Goal: Transaction & Acquisition: Subscribe to service/newsletter

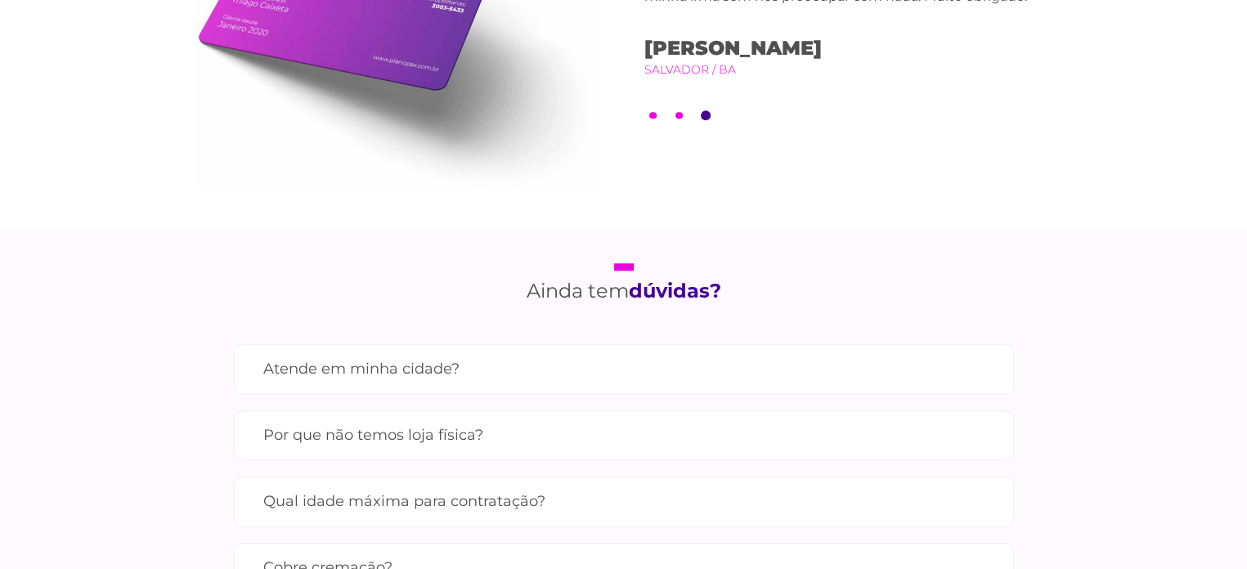
scroll to position [1308, 0]
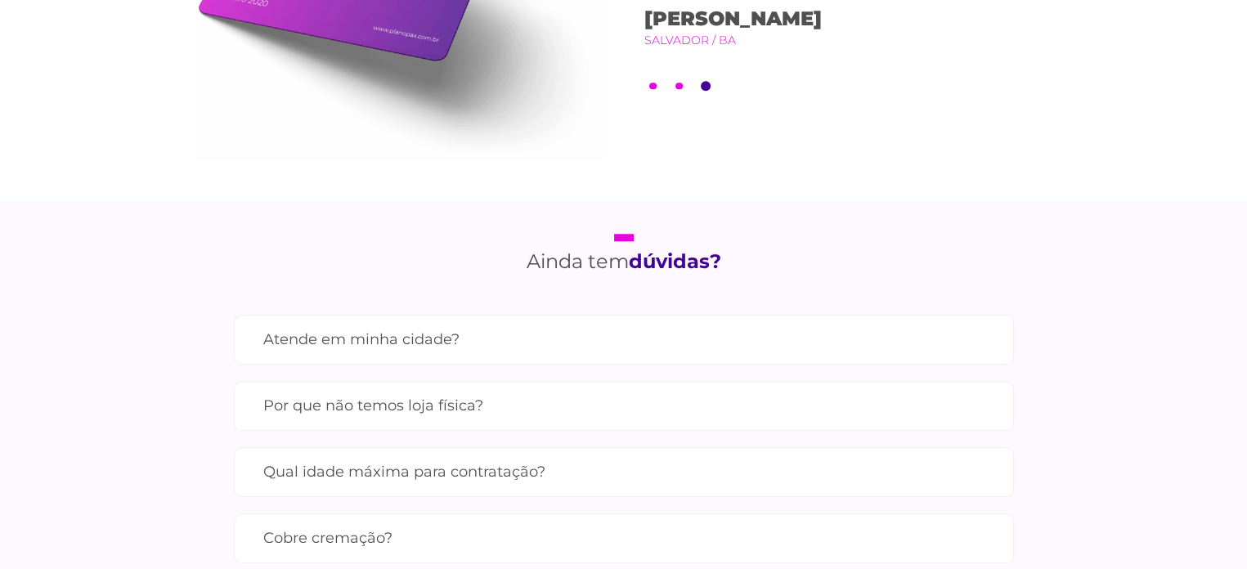
click at [420, 349] on label "Atende em minha cidade?" at bounding box center [623, 339] width 721 height 29
click at [0, 0] on input "Atende em minha cidade?" at bounding box center [0, 0] width 0 height 0
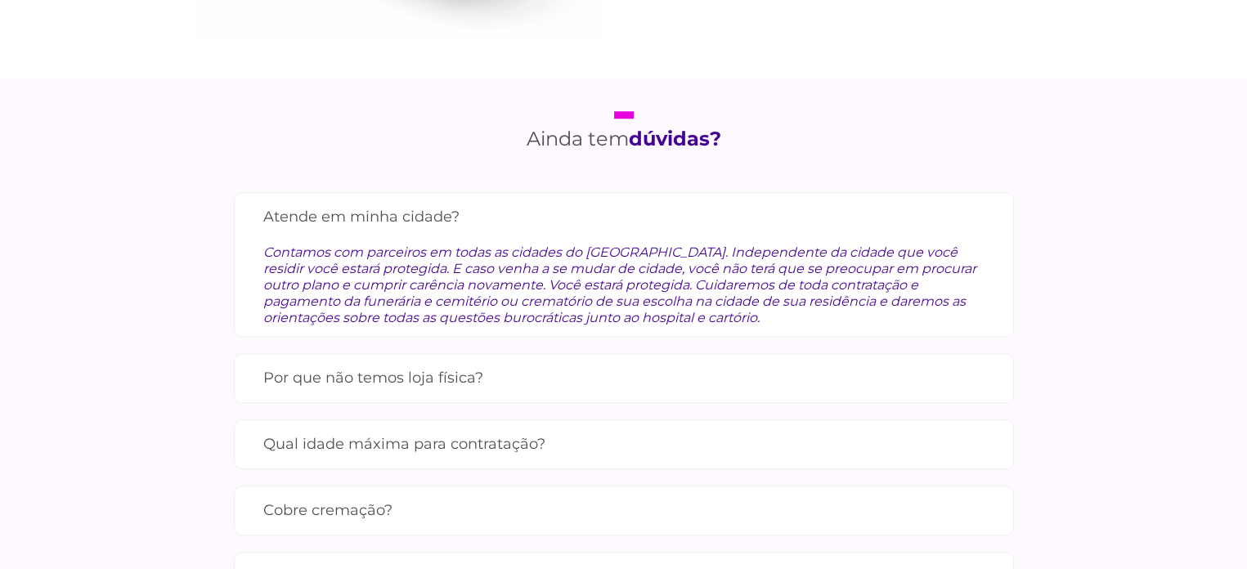
scroll to position [1471, 0]
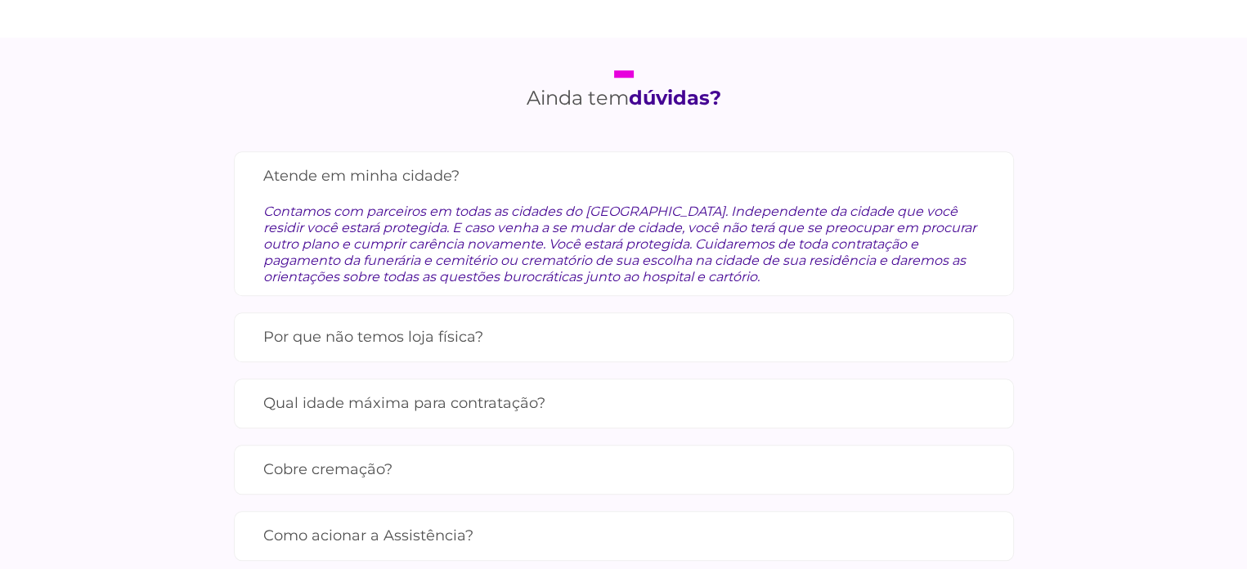
click at [487, 348] on label "Por que não temos loja física?" at bounding box center [623, 337] width 721 height 29
click at [0, 0] on input "Por que não temos loja física?" at bounding box center [0, 0] width 0 height 0
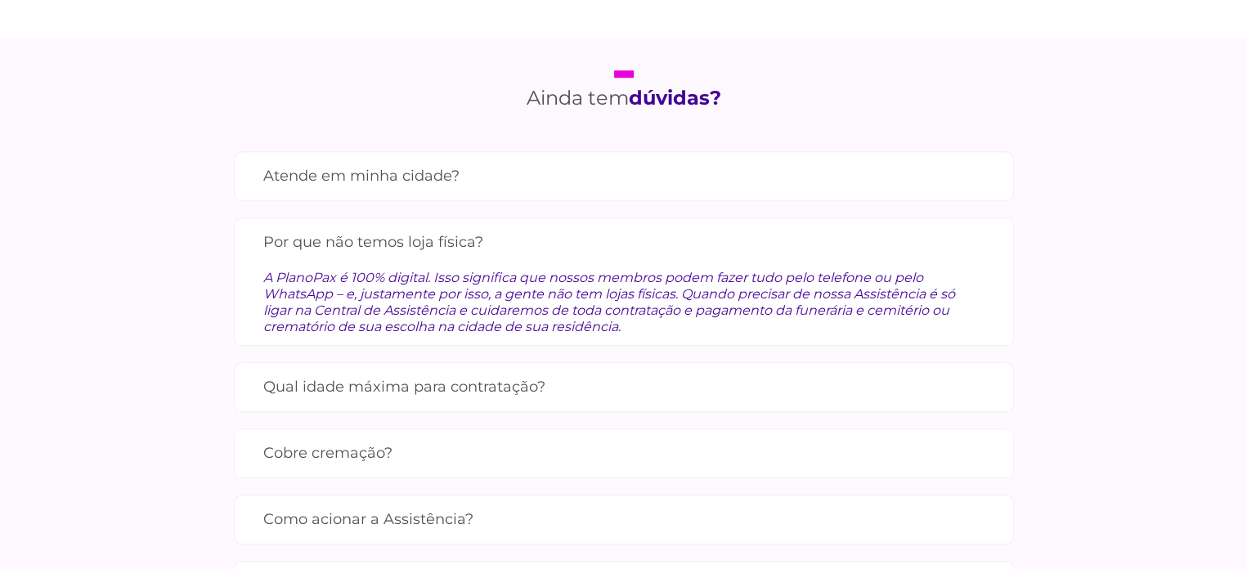
click at [438, 395] on label "Qual idade máxima para contratação?" at bounding box center [623, 387] width 721 height 29
click at [0, 0] on input "Qual idade máxima para contratação?" at bounding box center [0, 0] width 0 height 0
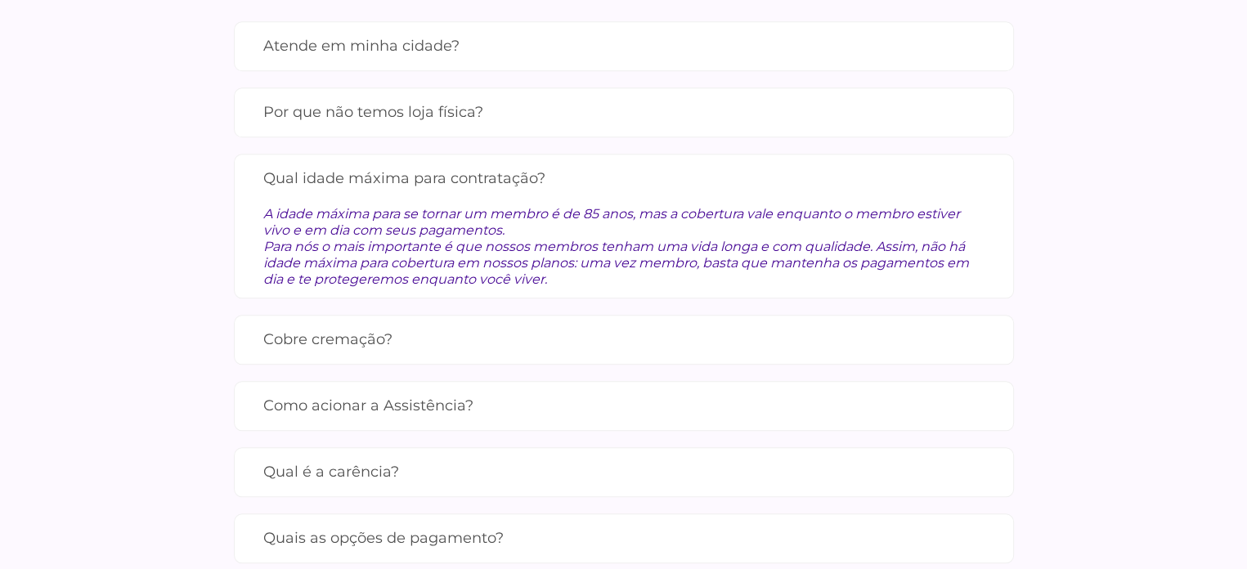
scroll to position [1635, 0]
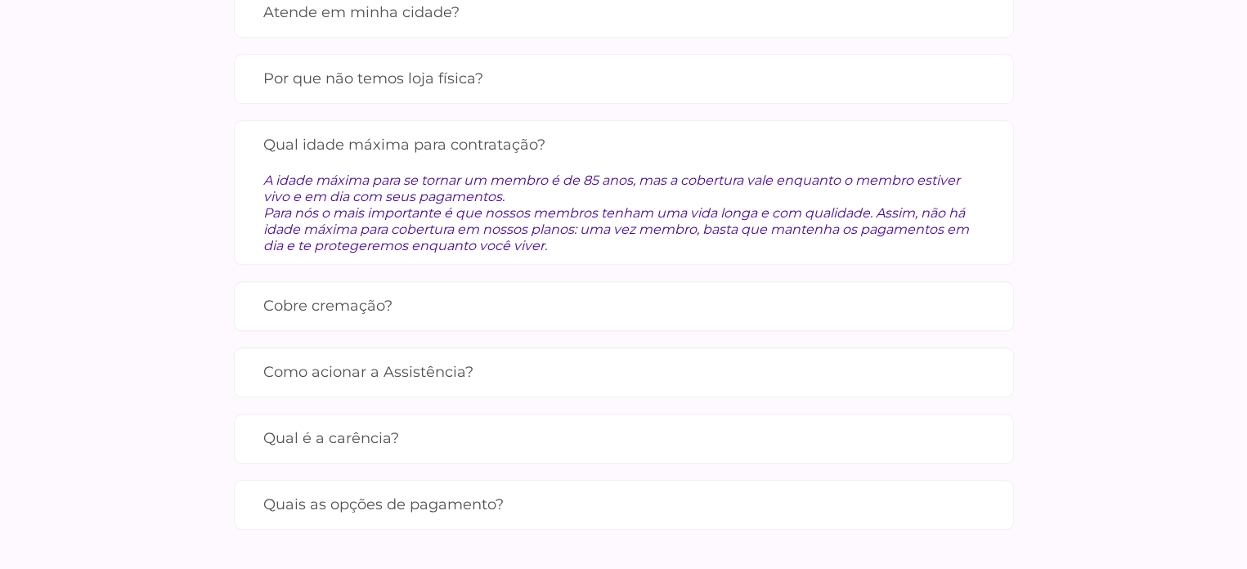
click at [385, 300] on label "Cobre cremação?" at bounding box center [623, 306] width 721 height 29
click at [0, 0] on input "Cobre cremação?" at bounding box center [0, 0] width 0 height 0
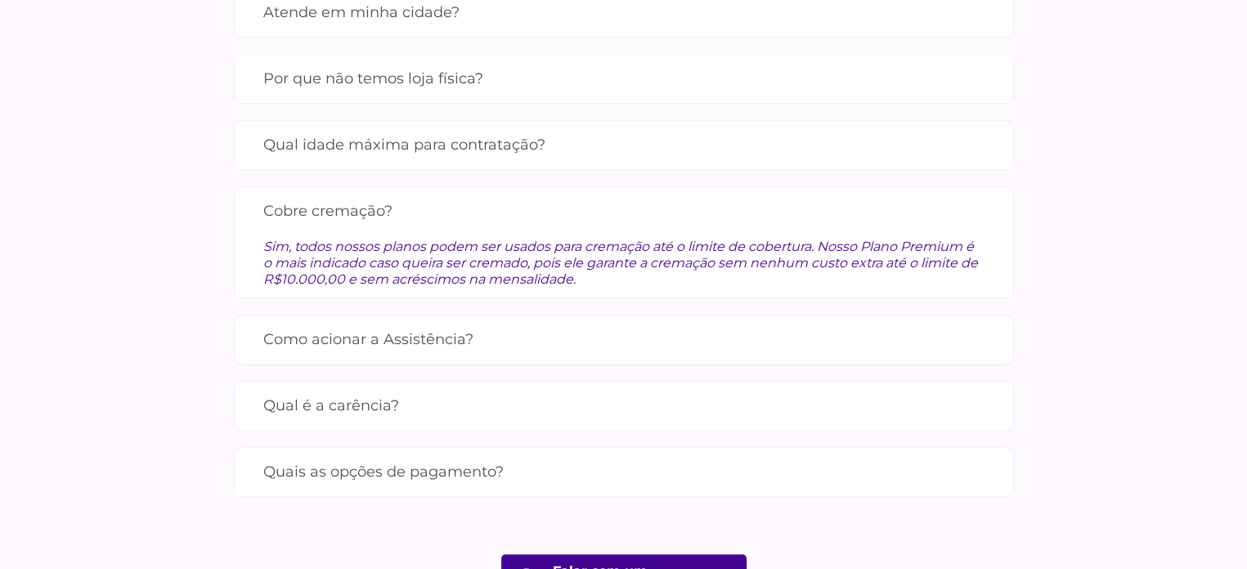
click at [443, 343] on label "Como acionar a Assistência?" at bounding box center [623, 339] width 721 height 29
click at [0, 0] on input "Como acionar a Assistência?" at bounding box center [0, 0] width 0 height 0
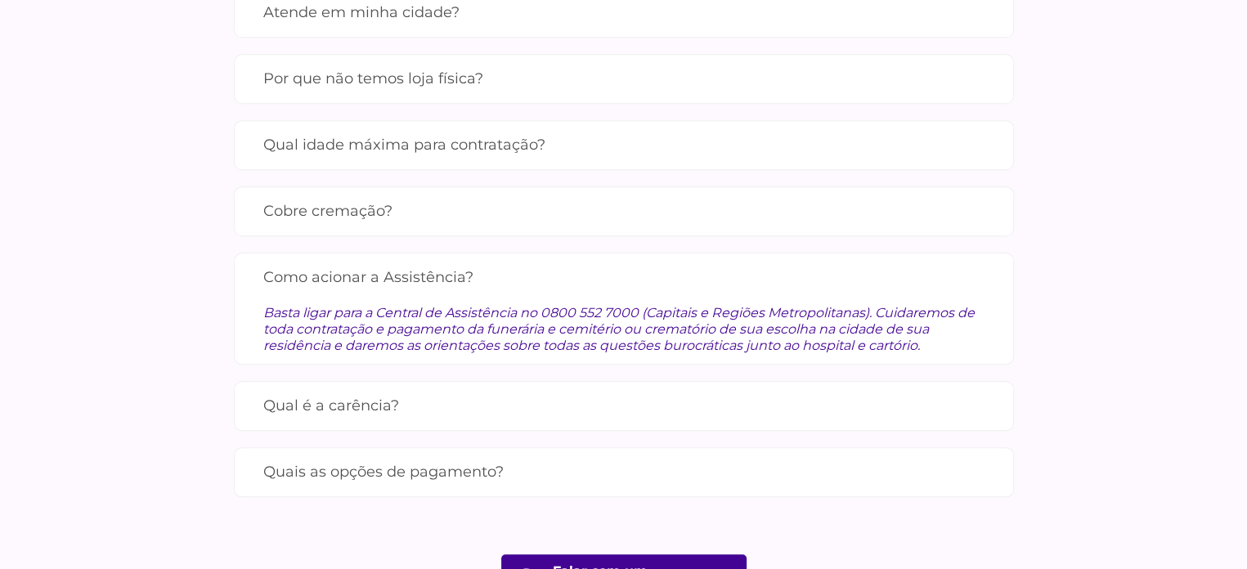
click at [399, 399] on label "Qual é a carência?" at bounding box center [623, 406] width 721 height 29
click at [0, 0] on input "Qual é a carência?" at bounding box center [0, 0] width 0 height 0
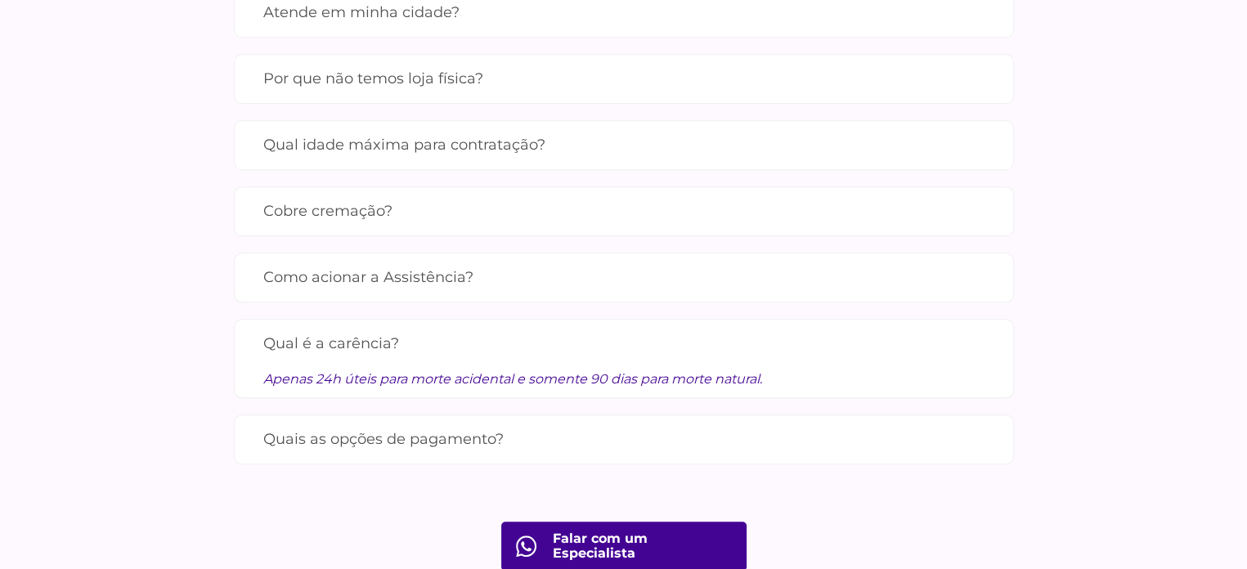
click at [387, 444] on label "Quais as opções de pagamento?" at bounding box center [623, 439] width 721 height 29
click at [0, 0] on input "Quais as opções de pagamento?" at bounding box center [0, 0] width 0 height 0
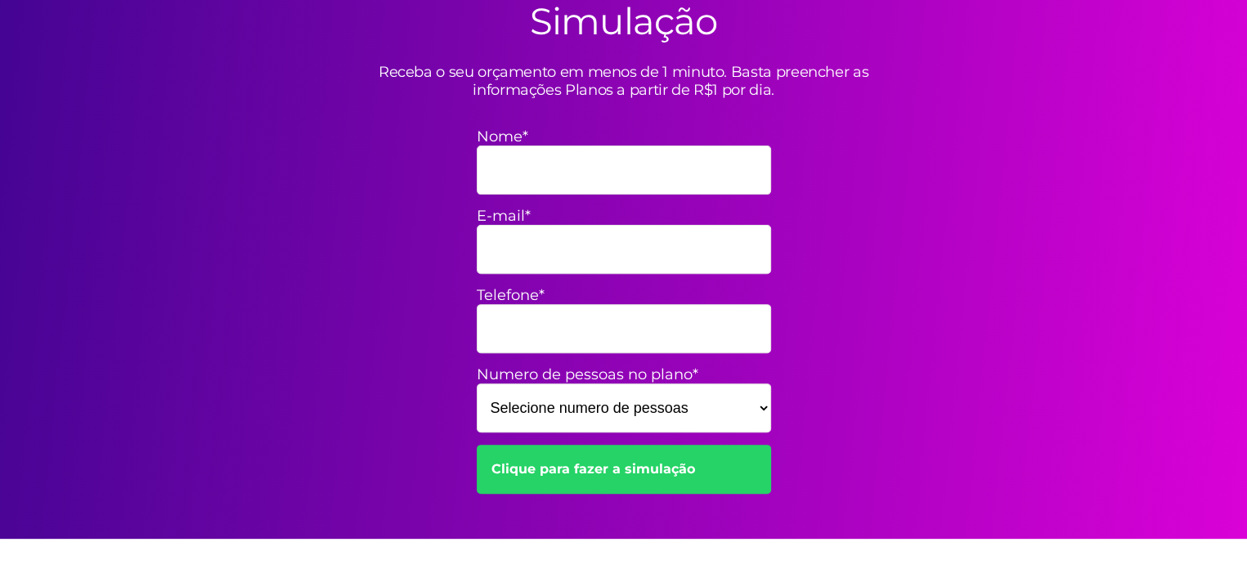
scroll to position [521, 0]
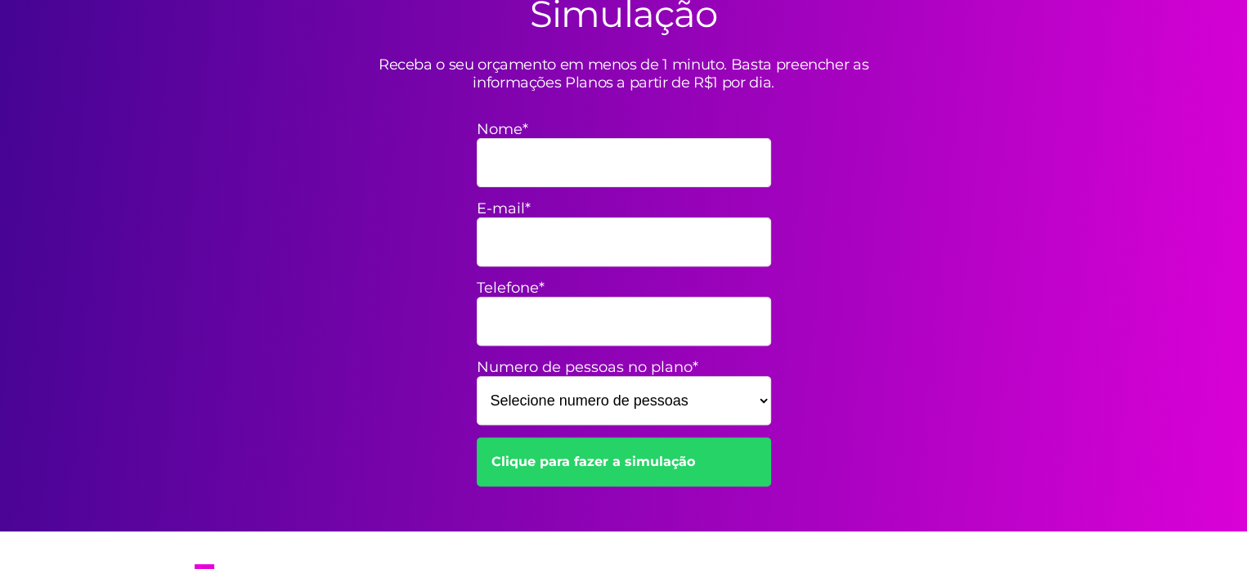
click at [488, 171] on input "Nome*" at bounding box center [624, 162] width 294 height 49
type input "[PERSON_NAME]"
click at [523, 248] on input "E-mail*" at bounding box center [624, 241] width 294 height 49
type input "[EMAIL_ADDRESS][DOMAIN_NAME]"
click at [499, 317] on input "Telefone*" at bounding box center [624, 321] width 294 height 49
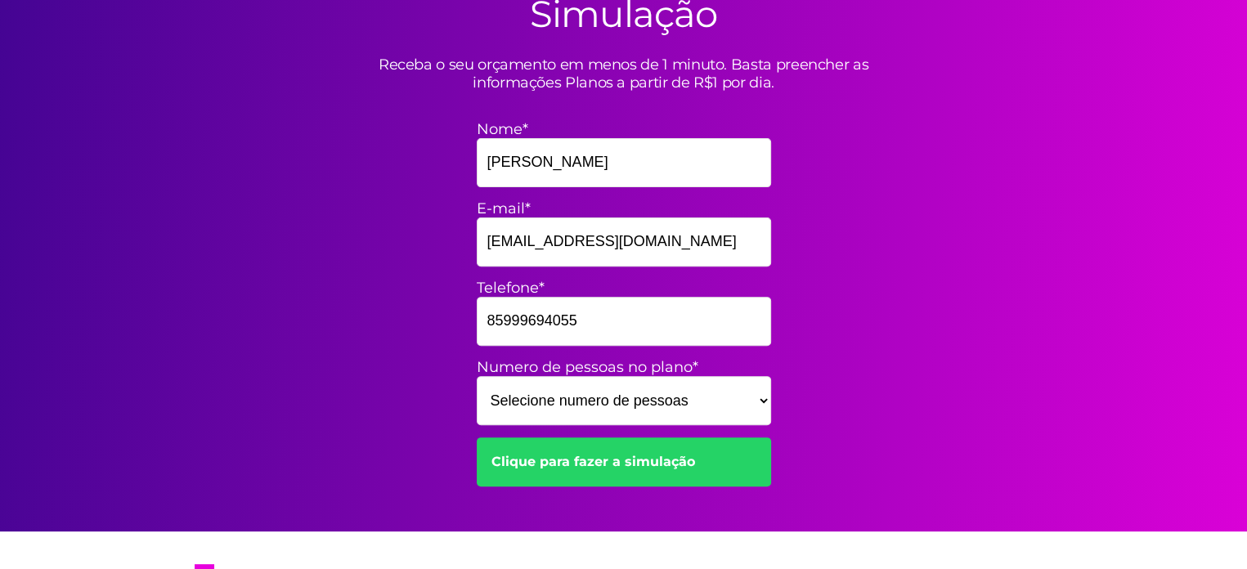
type input "85999694055"
click at [765, 398] on select "Selecione numero de pessoas 1 2 3 4 5 6 7 8 9 10 11 12 13 14 15" at bounding box center [624, 400] width 294 height 49
select select "8"
click at [477, 376] on select "Selecione numero de pessoas 1 2 3 4 5 6 7 8 9 10 11 12 13 14 15" at bounding box center [624, 400] width 294 height 49
click at [584, 470] on link "Clique para fazer a simulação" at bounding box center [624, 461] width 294 height 49
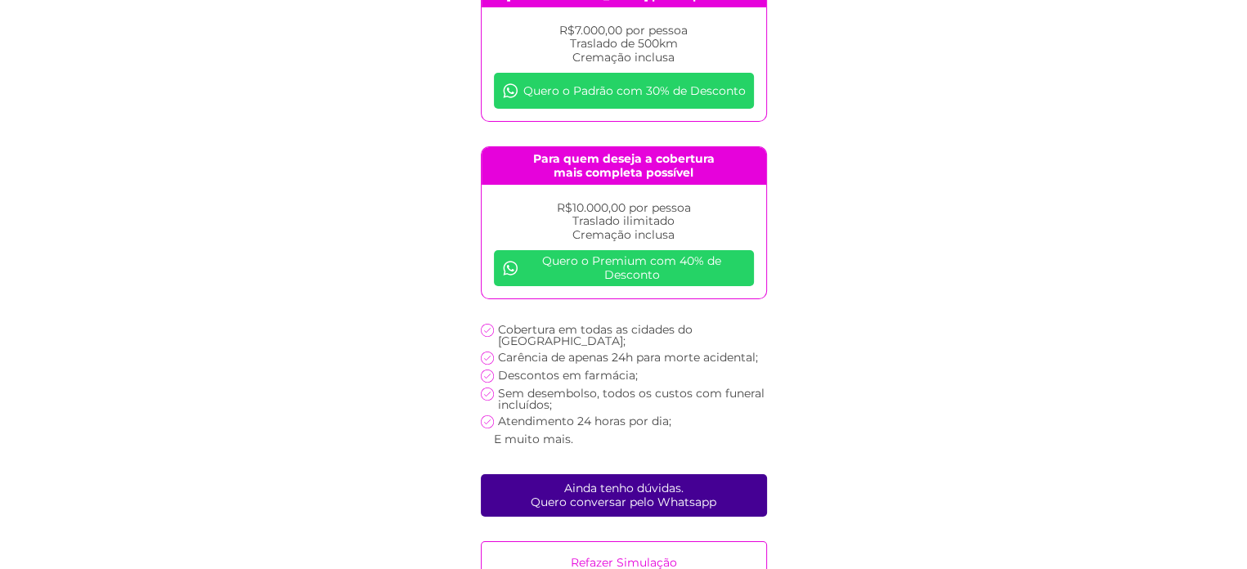
scroll to position [240, 0]
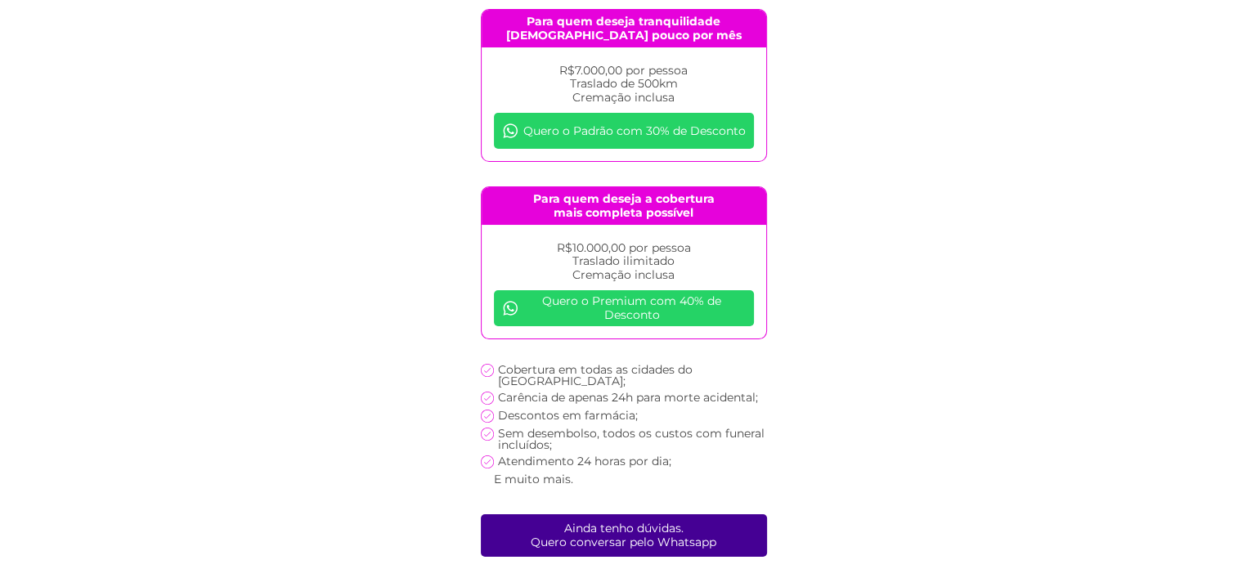
click at [702, 313] on link "Quero o Premium com 40% de Desconto" at bounding box center [624, 308] width 260 height 36
